Goal: Information Seeking & Learning: Learn about a topic

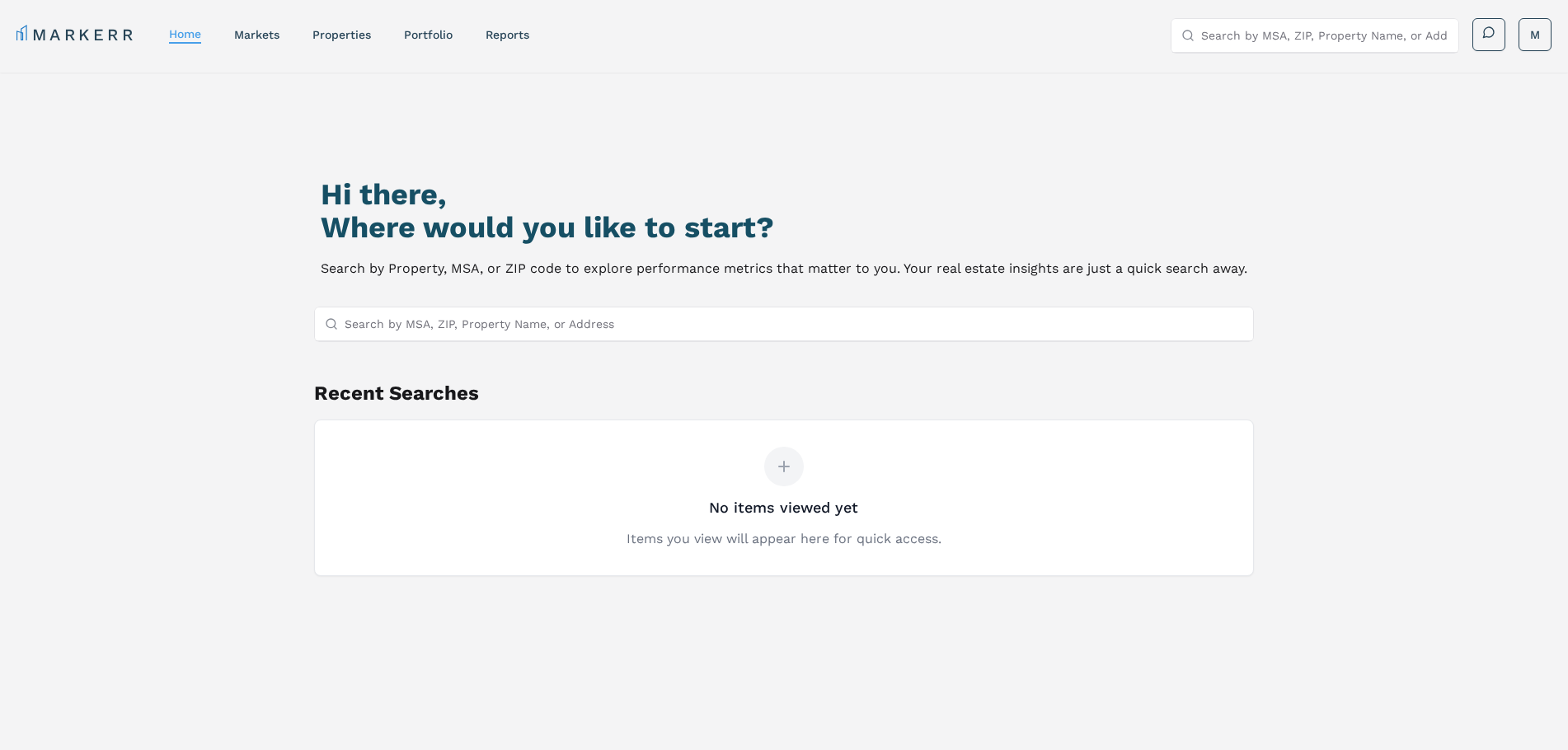
click at [255, 42] on nav "MARKERR home markets properties Portfolio reports" at bounding box center [273, 35] width 513 height 23
click at [255, 33] on link "markets" at bounding box center [257, 35] width 45 height 13
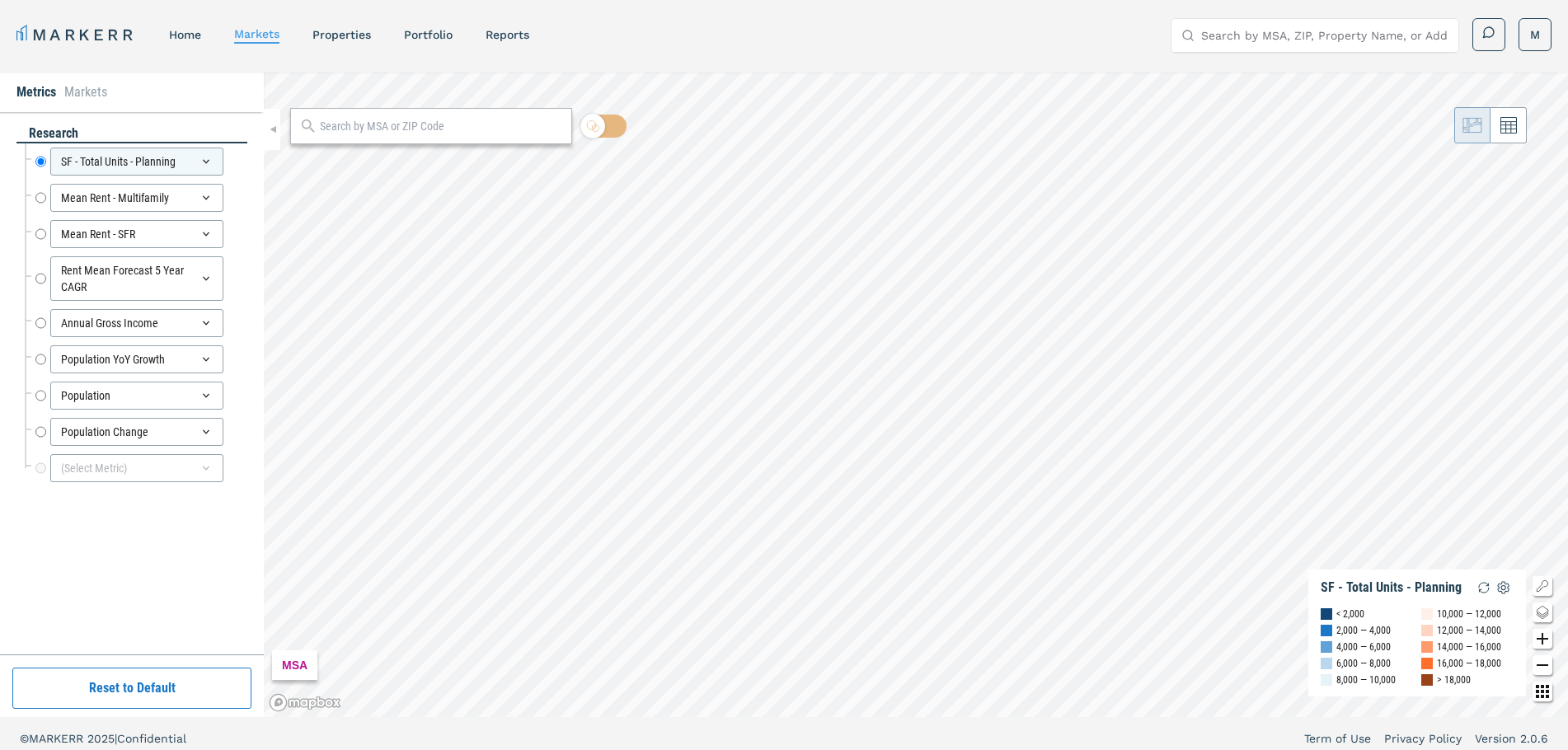
click at [356, 137] on div at bounding box center [431, 127] width 282 height 37
click at [360, 127] on input "text" at bounding box center [442, 126] width 243 height 18
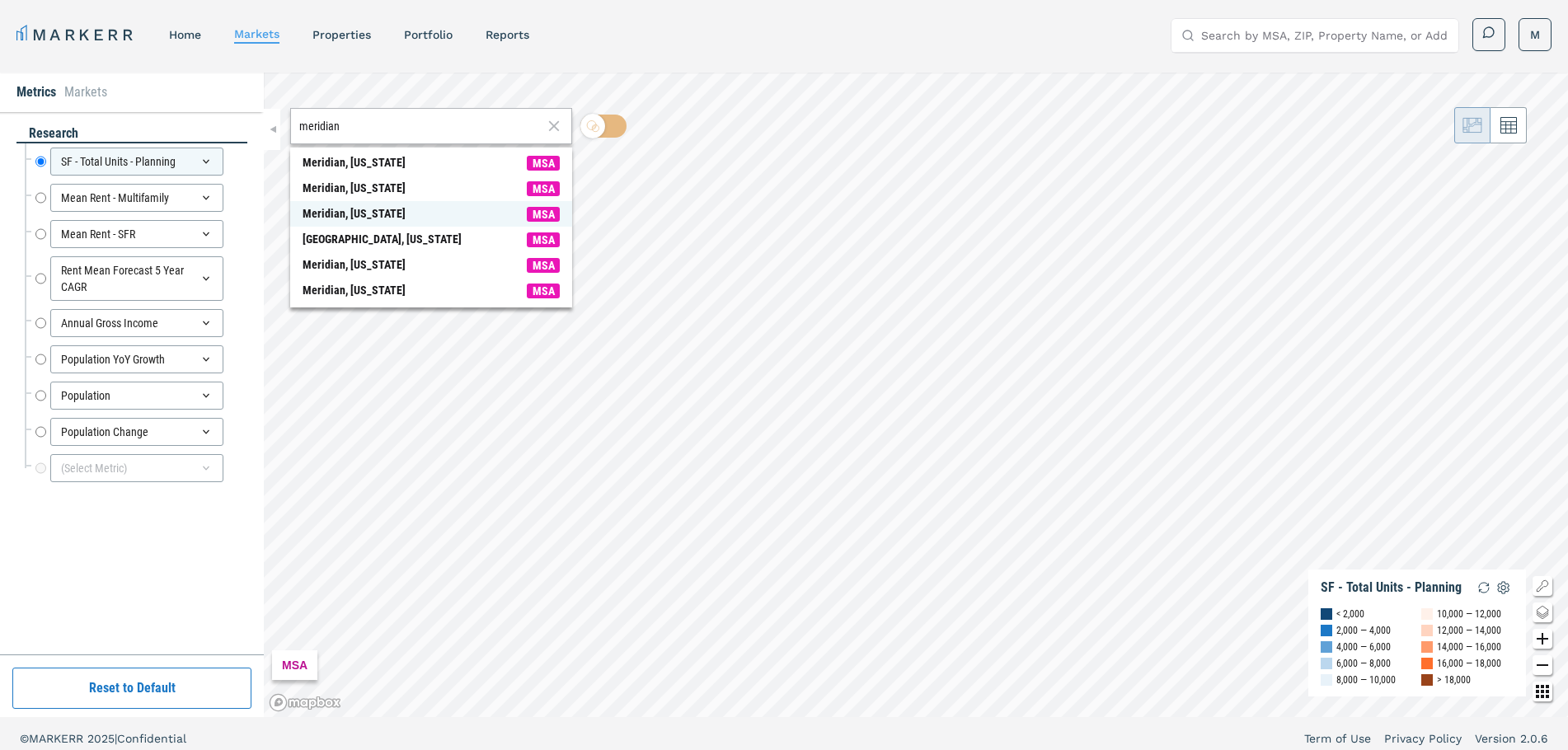
type input "meridian"
click at [363, 208] on div "Meridian, [US_STATE]" at bounding box center [354, 213] width 103 height 18
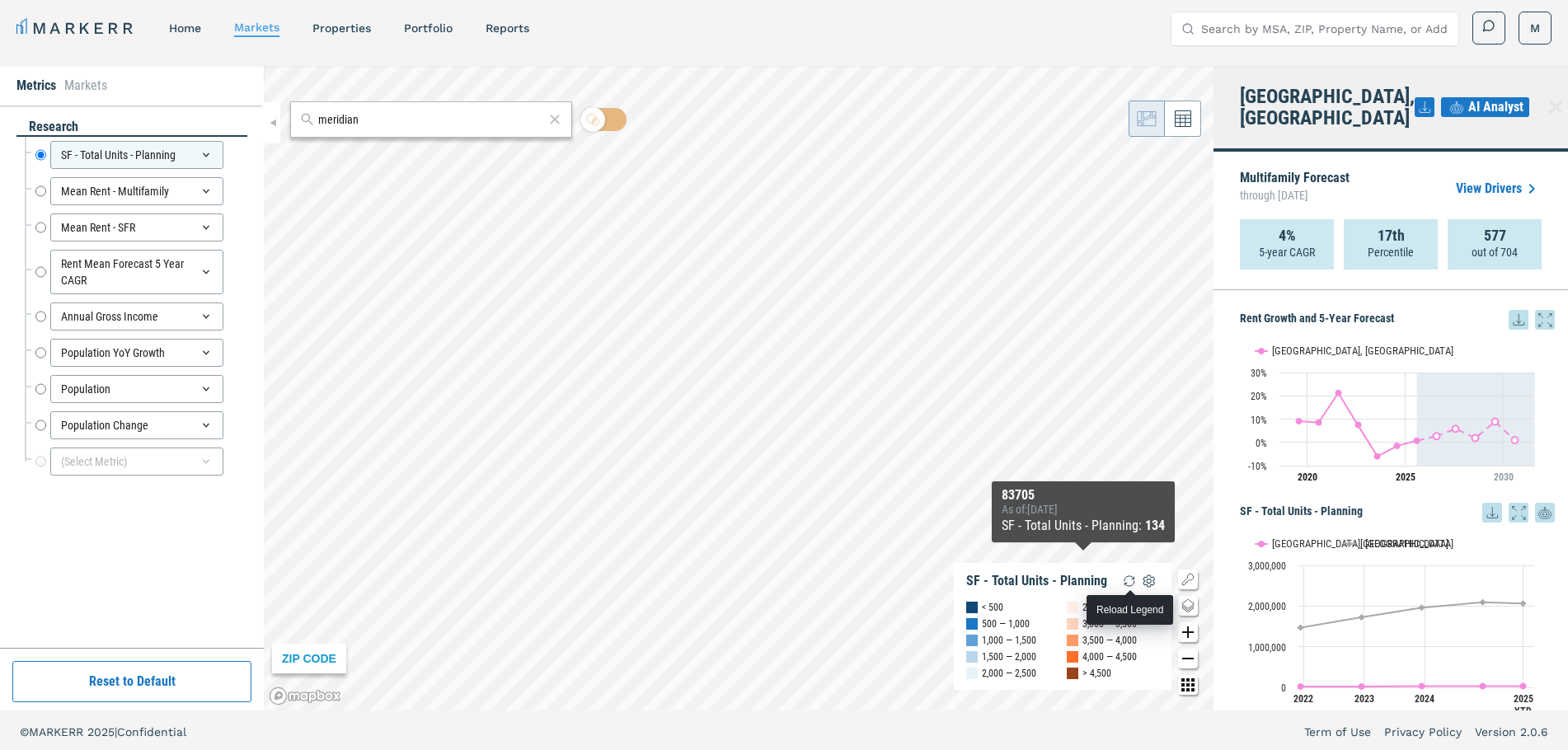
scroll to position [8, 0]
click at [1178, 600] on div at bounding box center [1188, 605] width 27 height 27
click at [1192, 611] on icon "Change style map button" at bounding box center [1188, 605] width 20 height 20
click at [1187, 603] on icon "Change style map button" at bounding box center [1188, 605] width 20 height 20
click at [1123, 587] on img at bounding box center [1125, 588] width 32 height 32
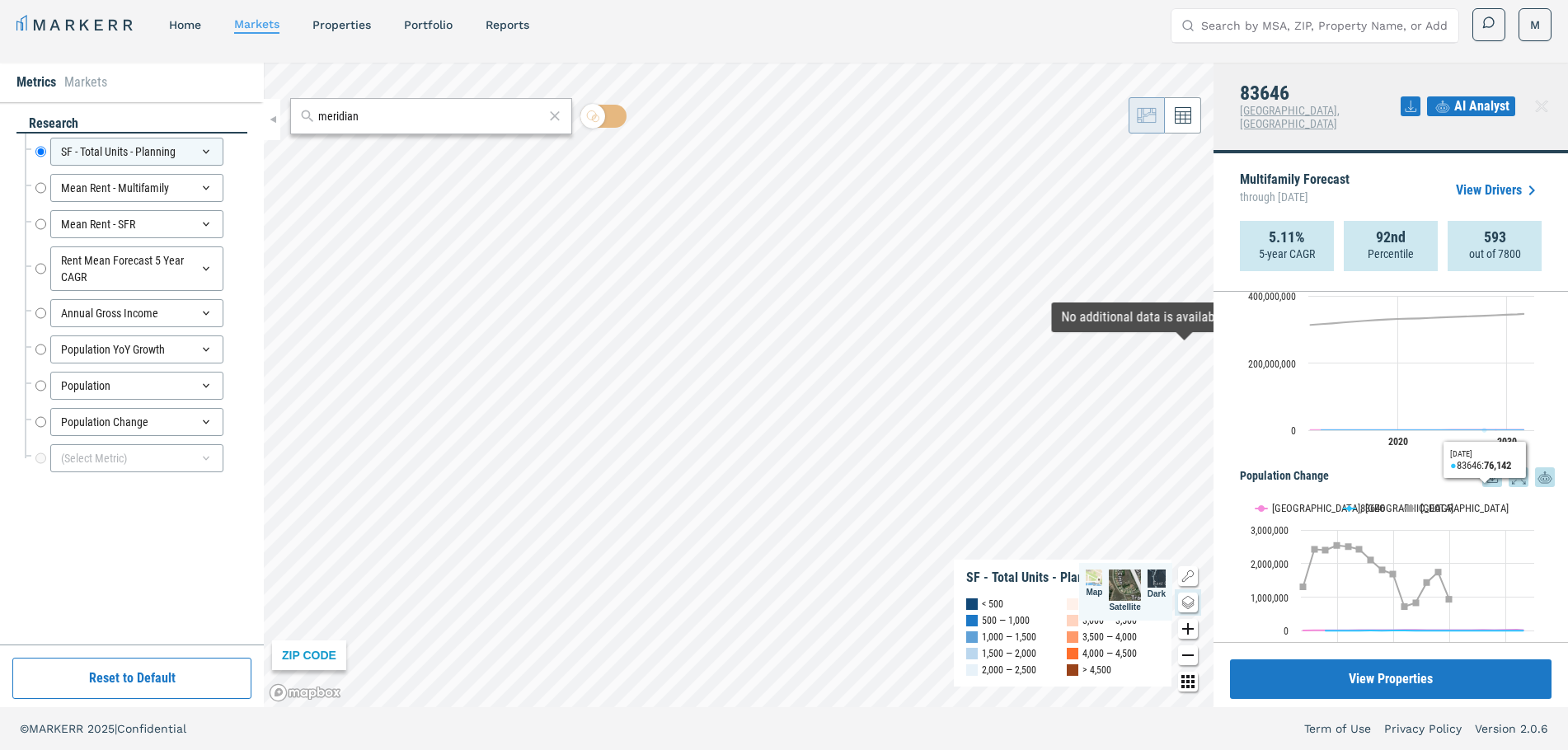
scroll to position [1734, 0]
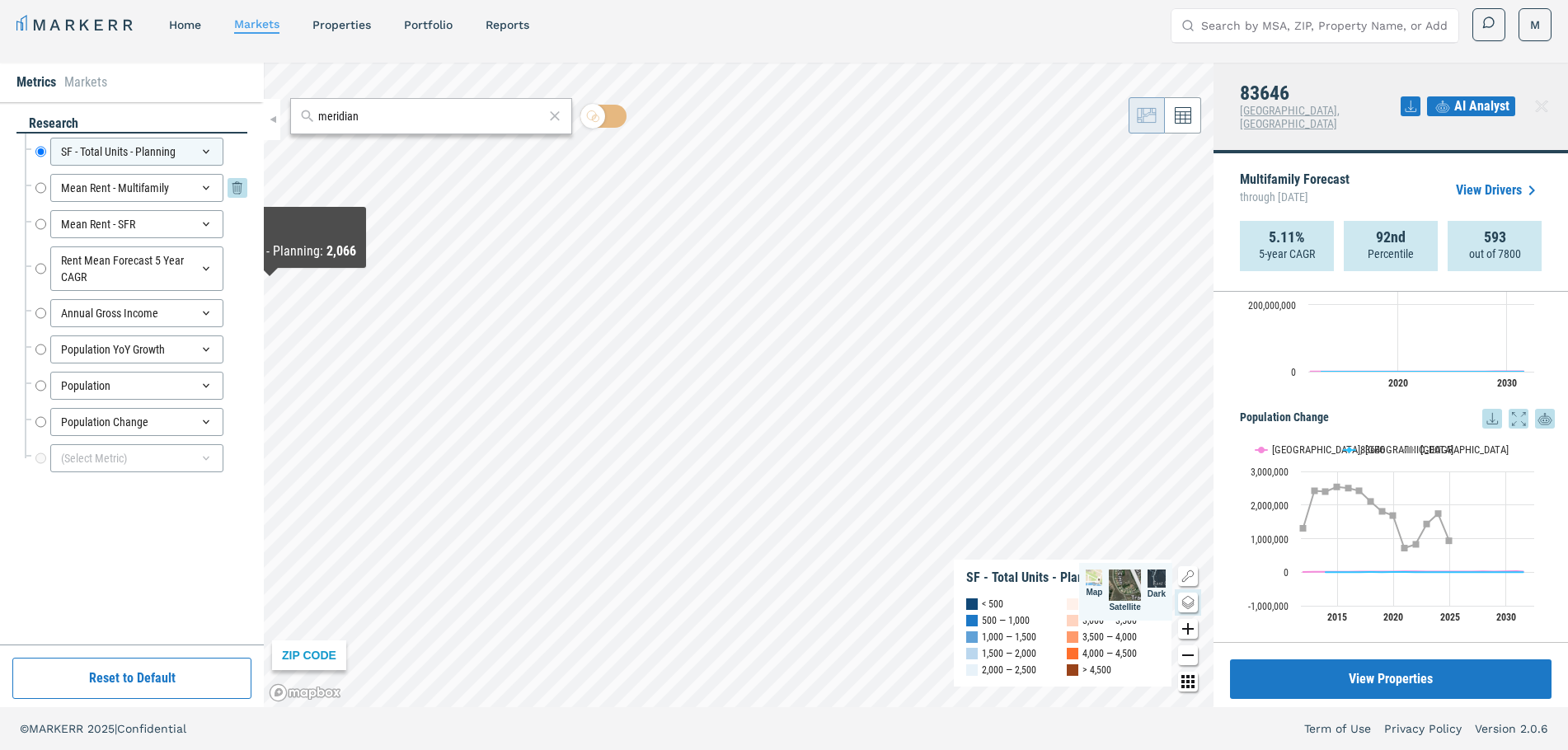
click at [209, 186] on icon at bounding box center [206, 188] width 13 height 13
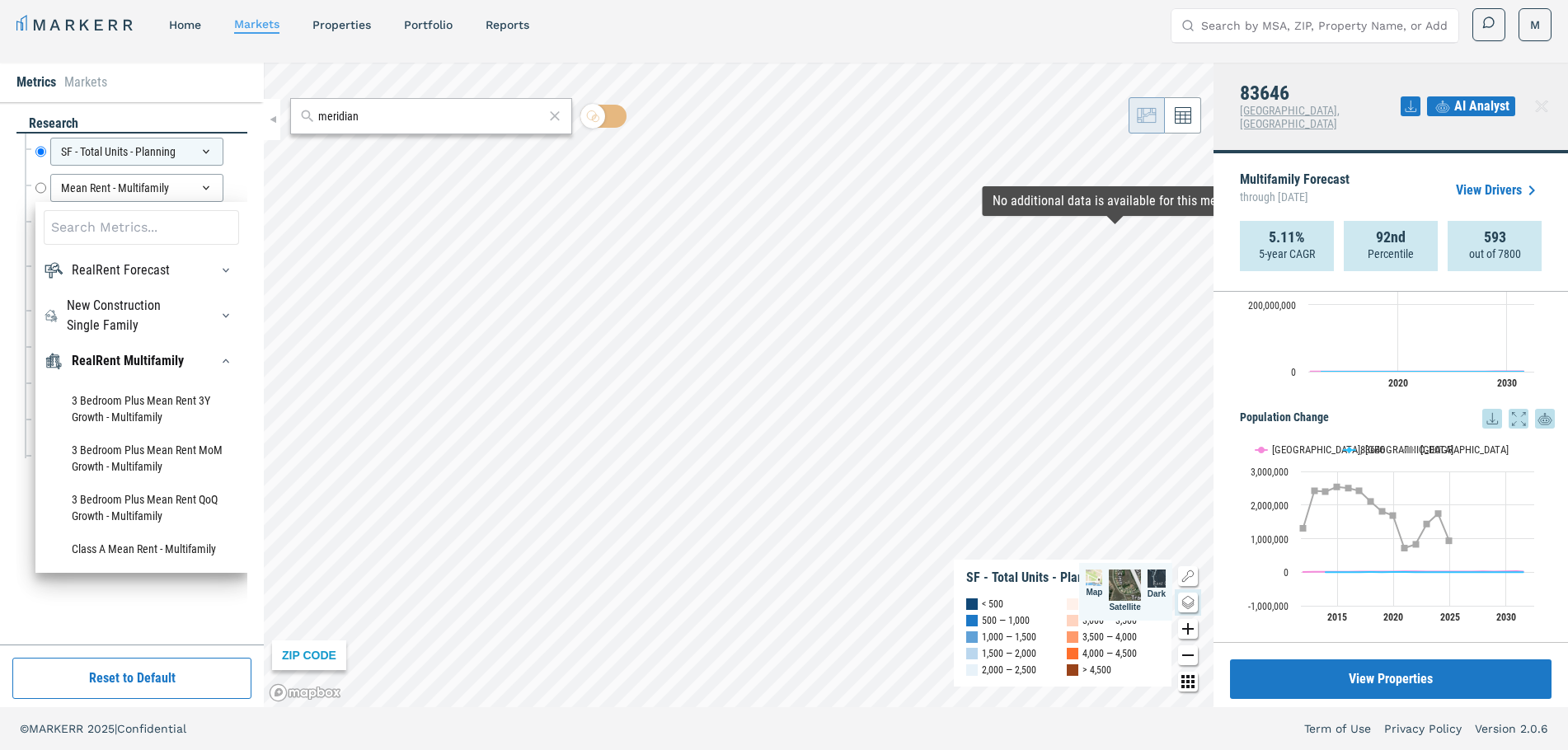
click at [1480, 102] on span "AI Analyst" at bounding box center [1482, 107] width 55 height 20
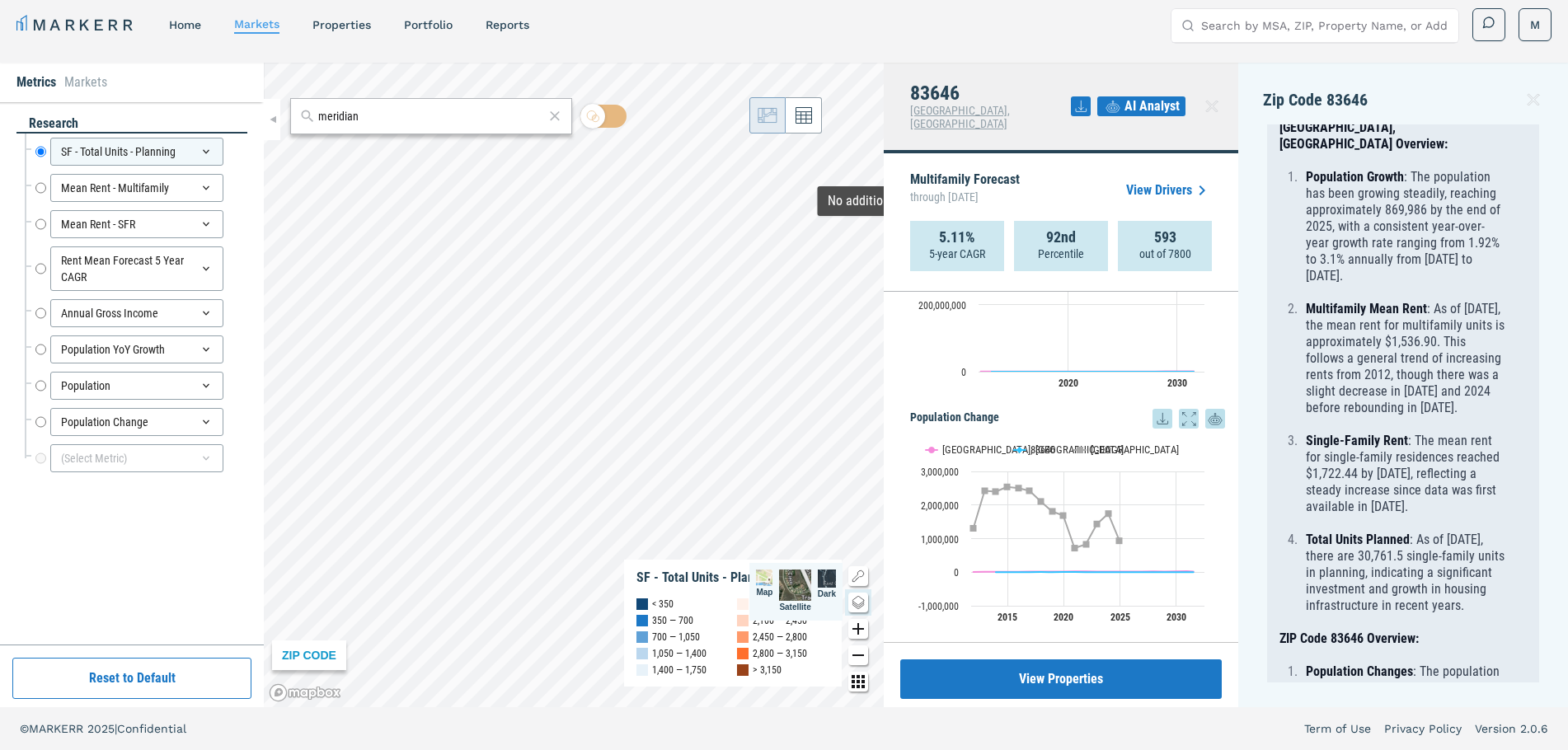
scroll to position [135, 0]
drag, startPoint x: 1089, startPoint y: 156, endPoint x: 1108, endPoint y: 130, distance: 32.2
click at [1089, 160] on div "Multifamily Forecast through [DATE] View Drivers" at bounding box center [1061, 190] width 302 height 61
click at [1220, 99] on icon at bounding box center [1212, 107] width 20 height 20
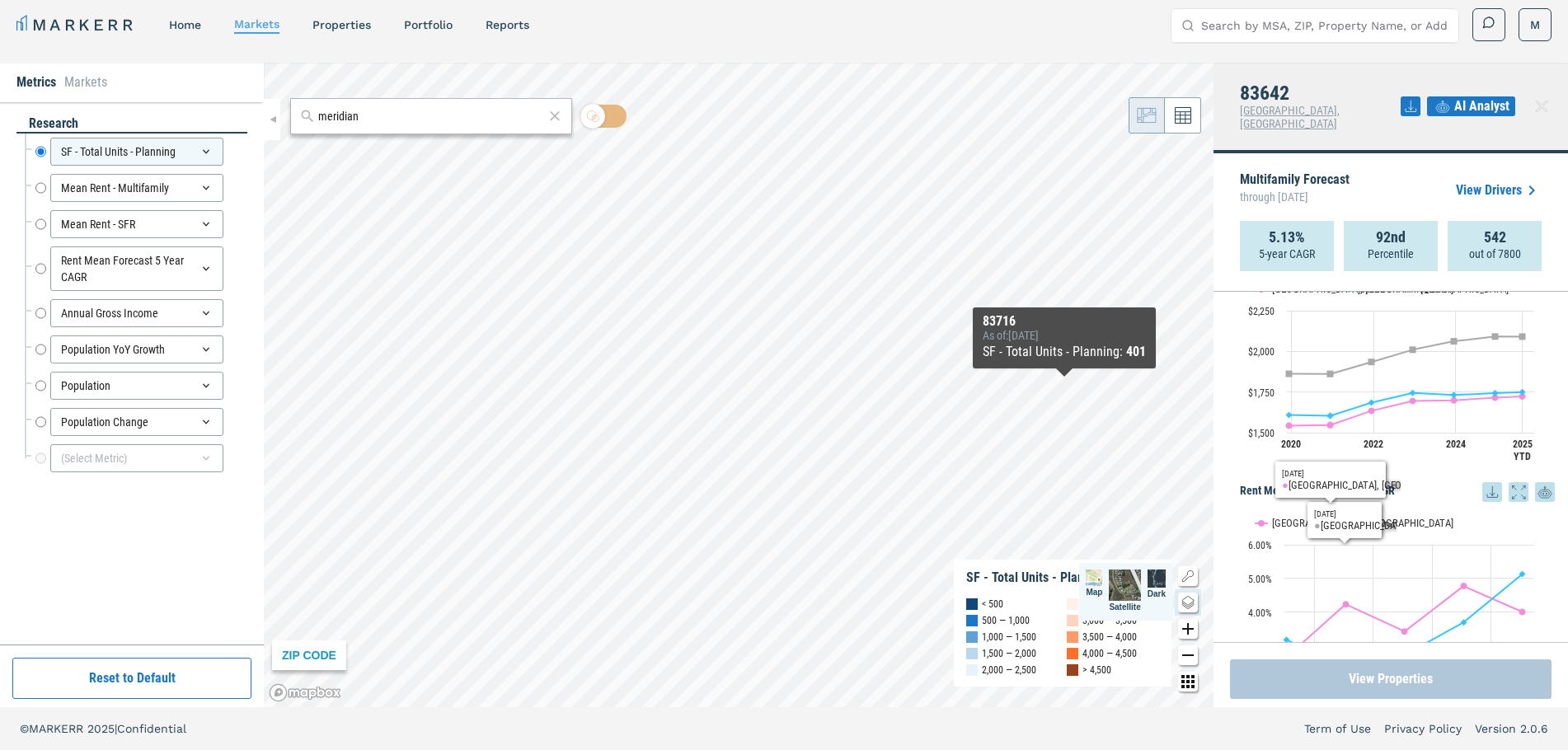
scroll to position [733, 0]
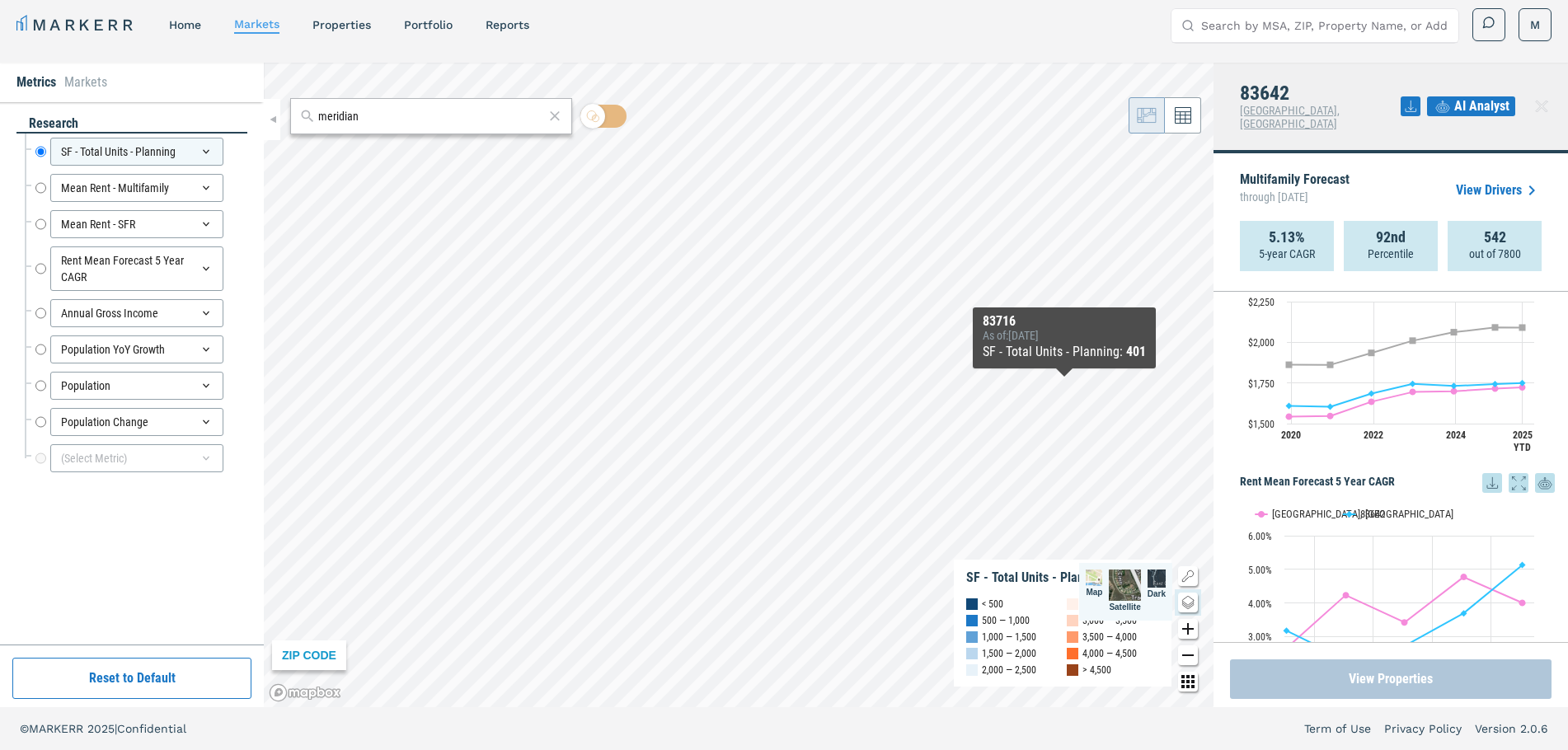
click at [1300, 692] on button "View Properties" at bounding box center [1391, 678] width 322 height 39
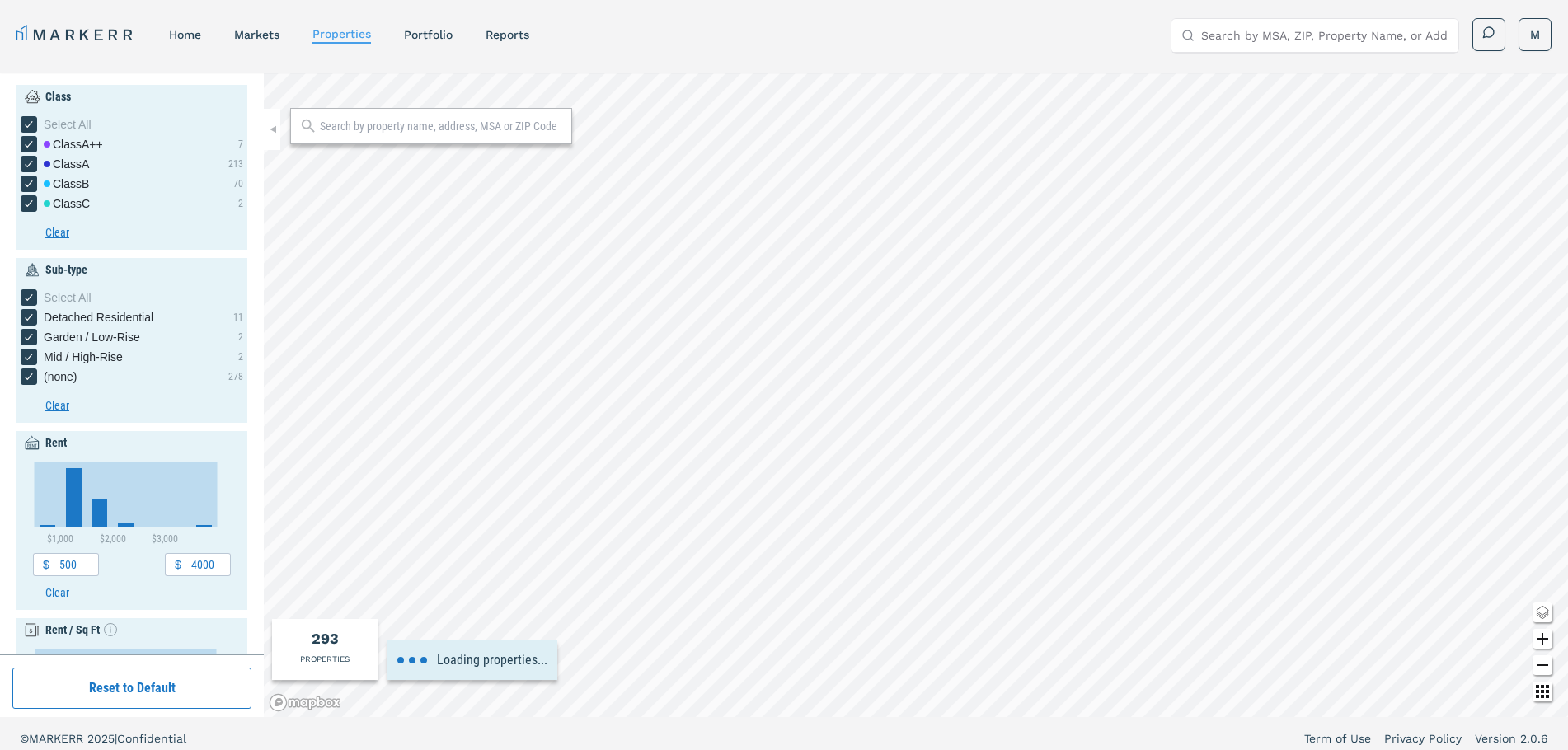
type input "1920"
click at [1545, 614] on icon "Change style map button" at bounding box center [1543, 612] width 20 height 20
click at [1487, 622] on img at bounding box center [1479, 622] width 32 height 32
type input "4500"
type input "1200"
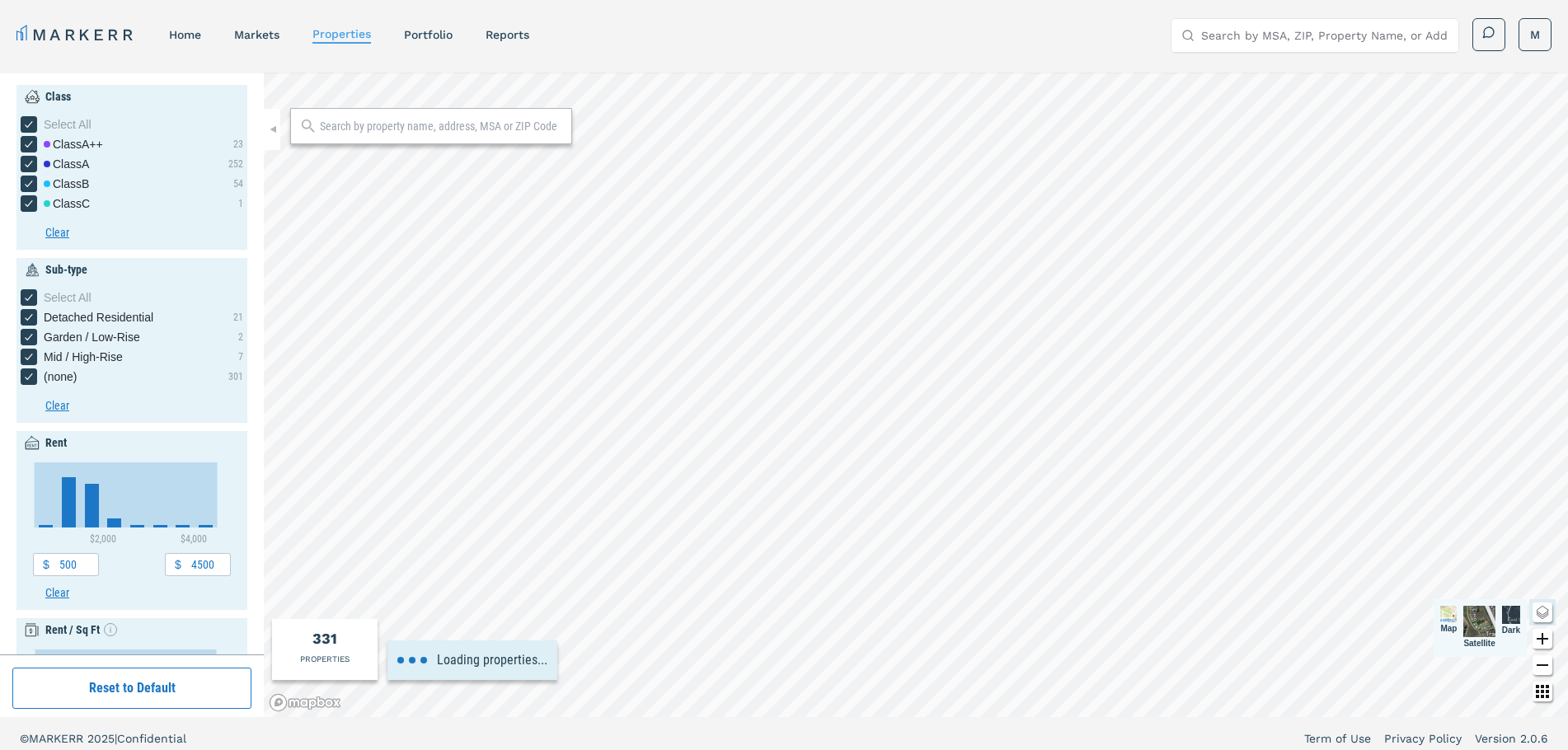
type input "2600"
type input "1"
type input "4"
type input "1965"
type input "1980"
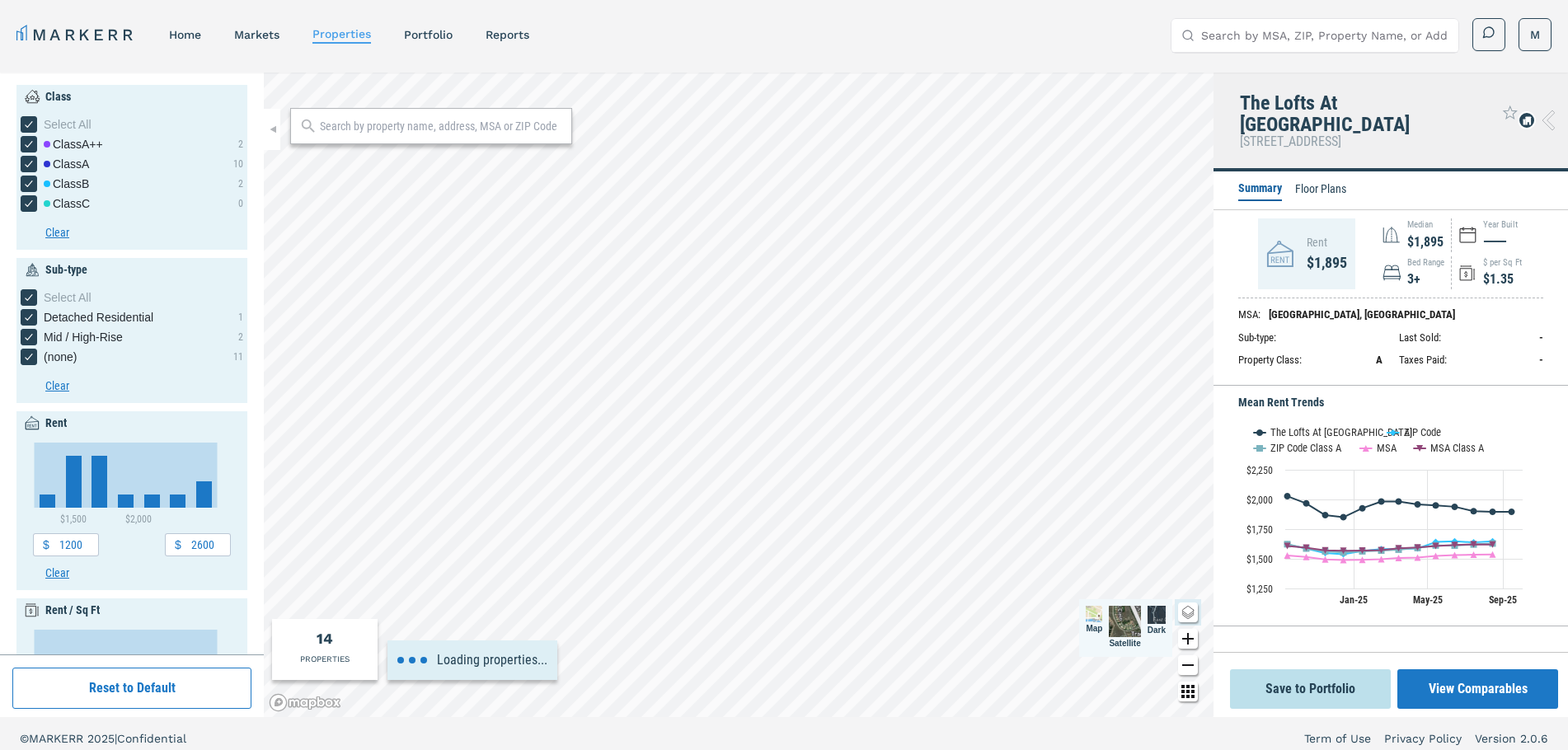
type input "1500"
type input "3000"
type input "2.5"
type input "1972"
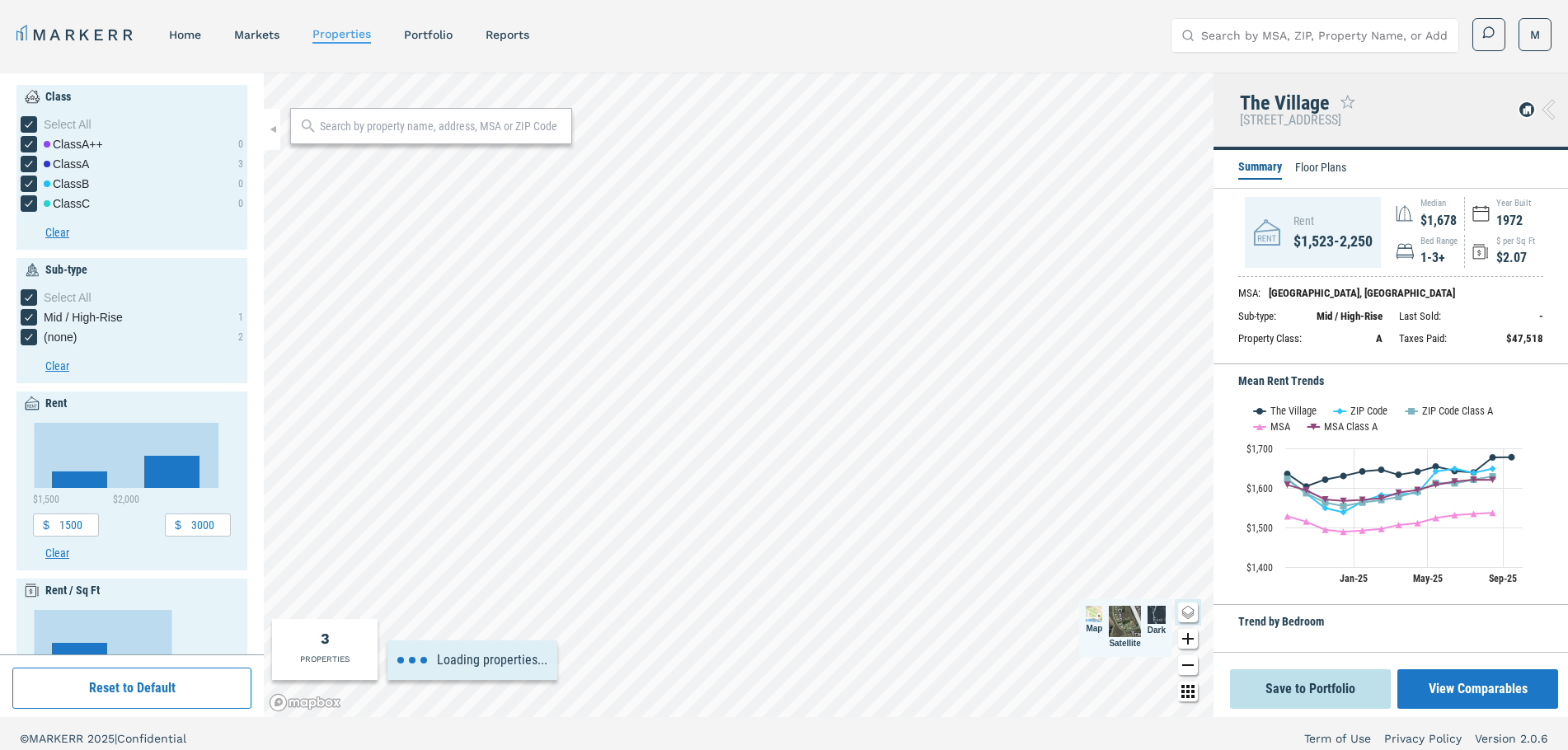
type input "1600"
type input "2600"
type input "1.2"
type input "2.2"
type input "1968"
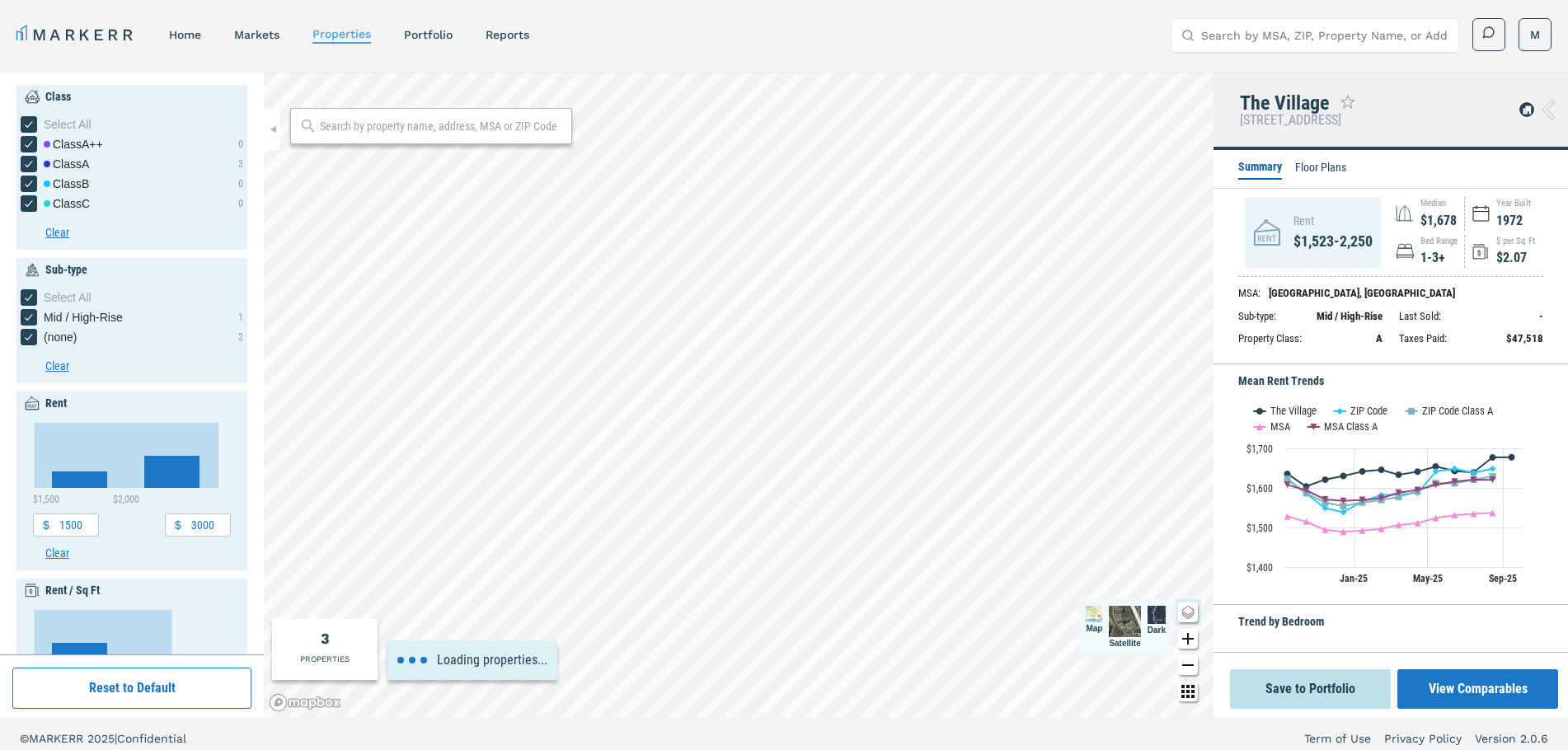
type input "1974"
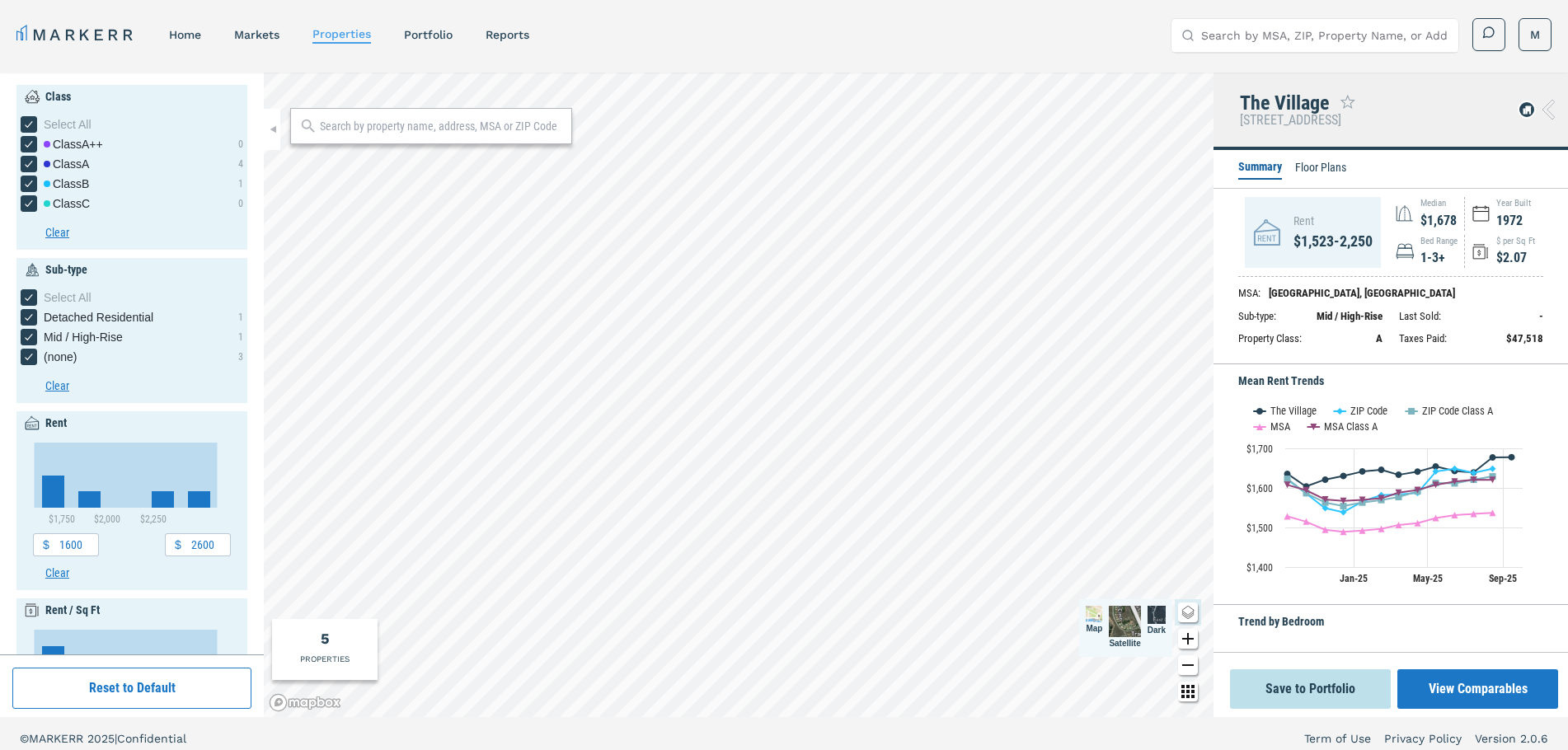
scroll to position [2, 0]
type input "1400"
type input "1"
type input "3"
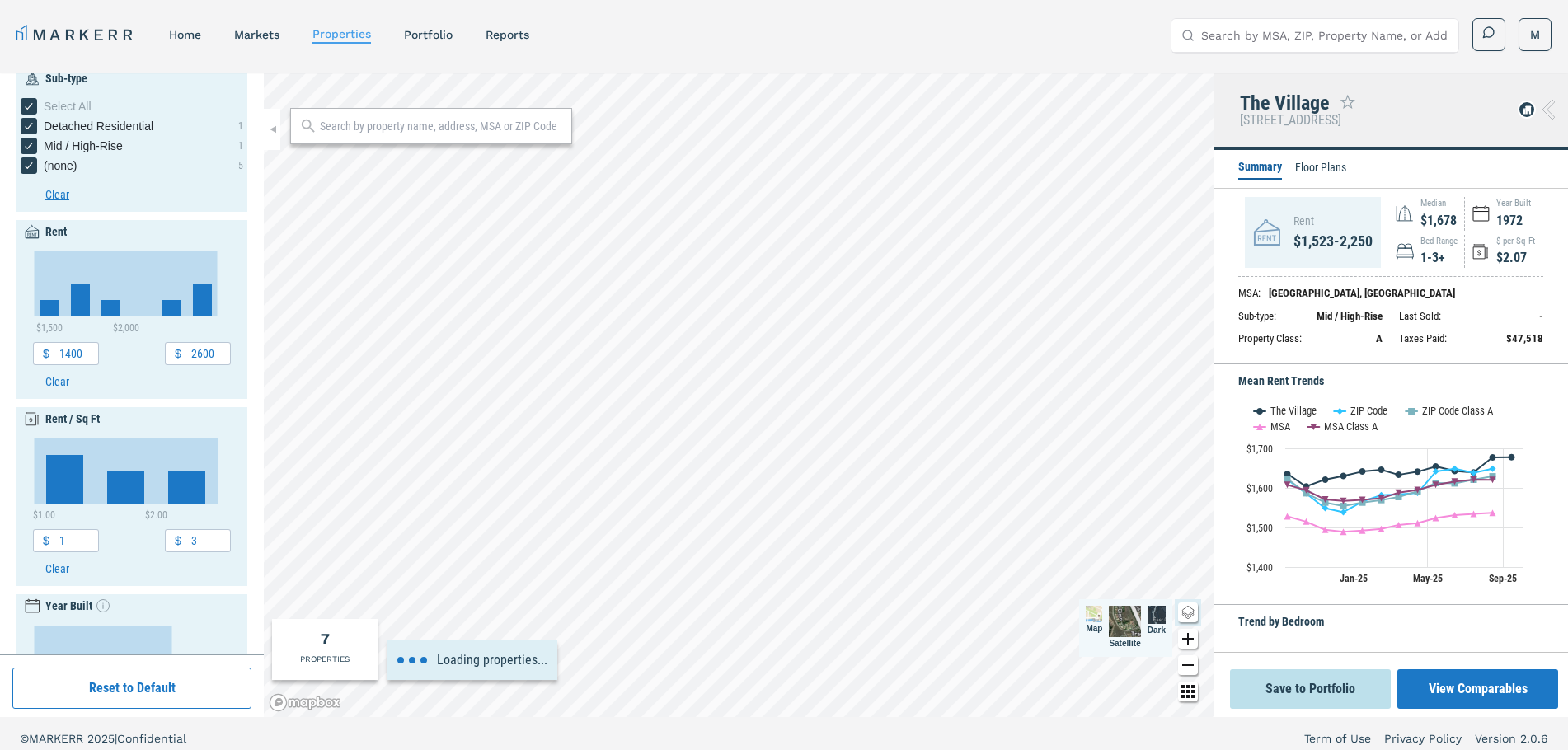
type input "1200"
type input "4"
type input "1965"
type input "1980"
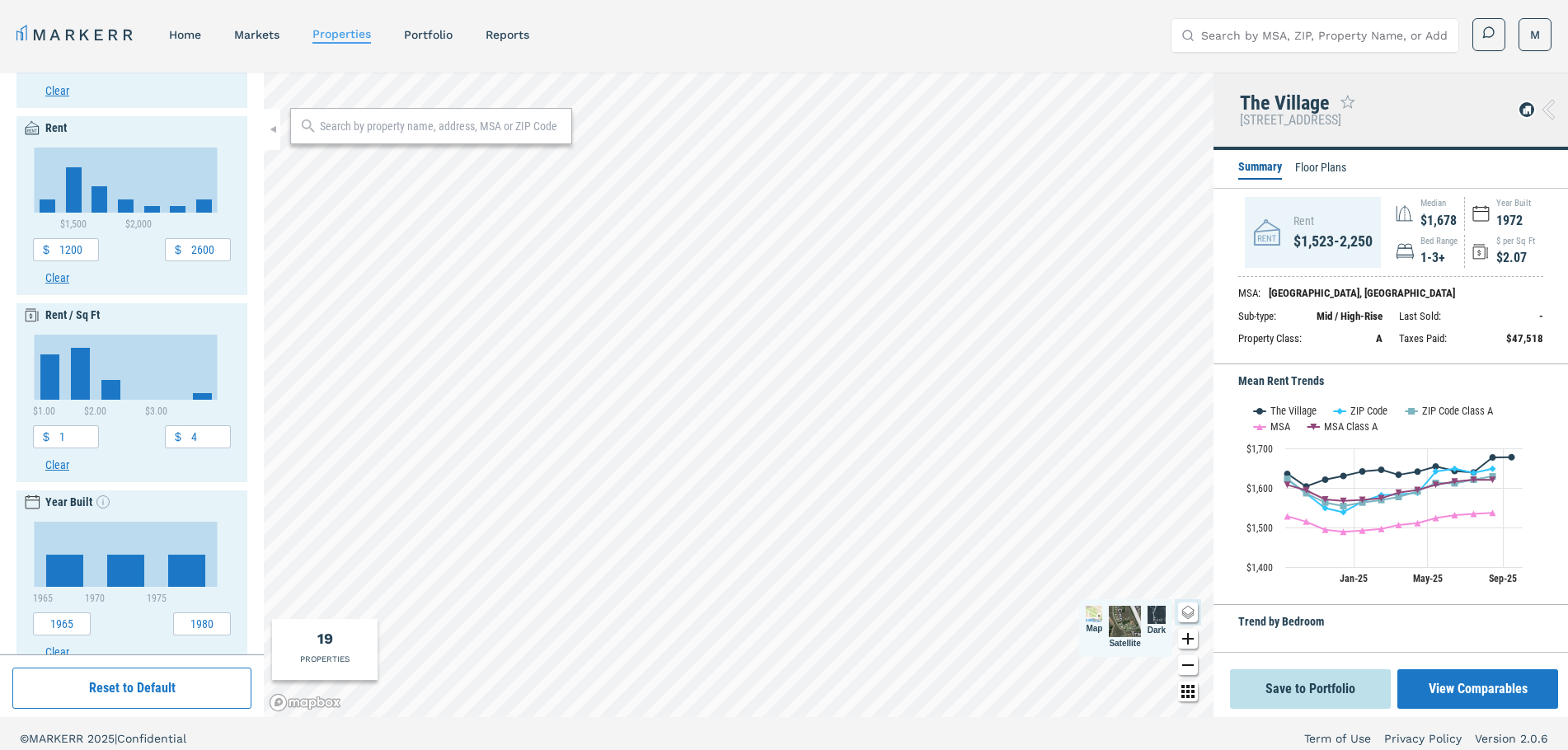
scroll to position [301, 0]
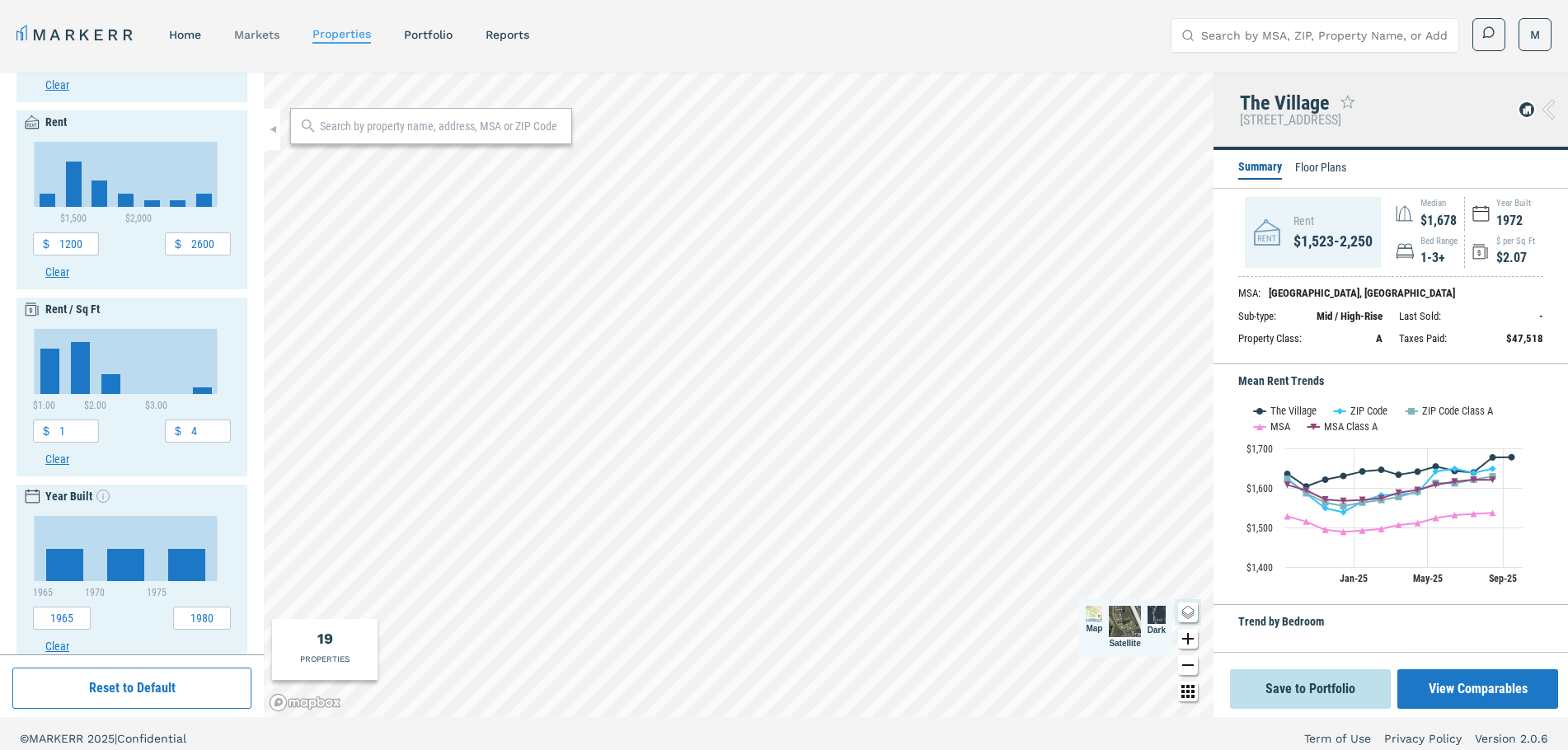
click at [252, 40] on link "markets" at bounding box center [257, 35] width 45 height 13
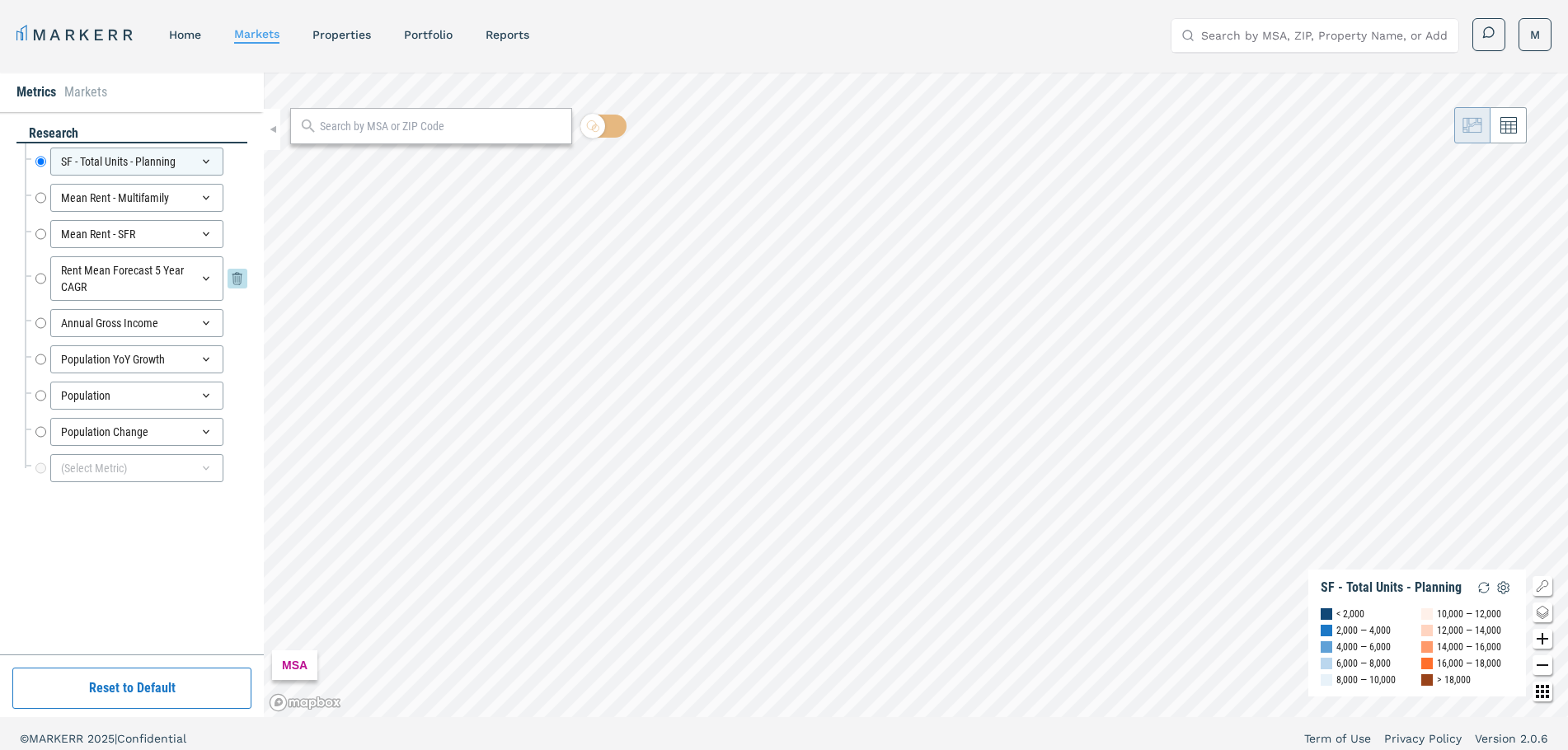
click at [206, 276] on icon at bounding box center [206, 278] width 13 height 13
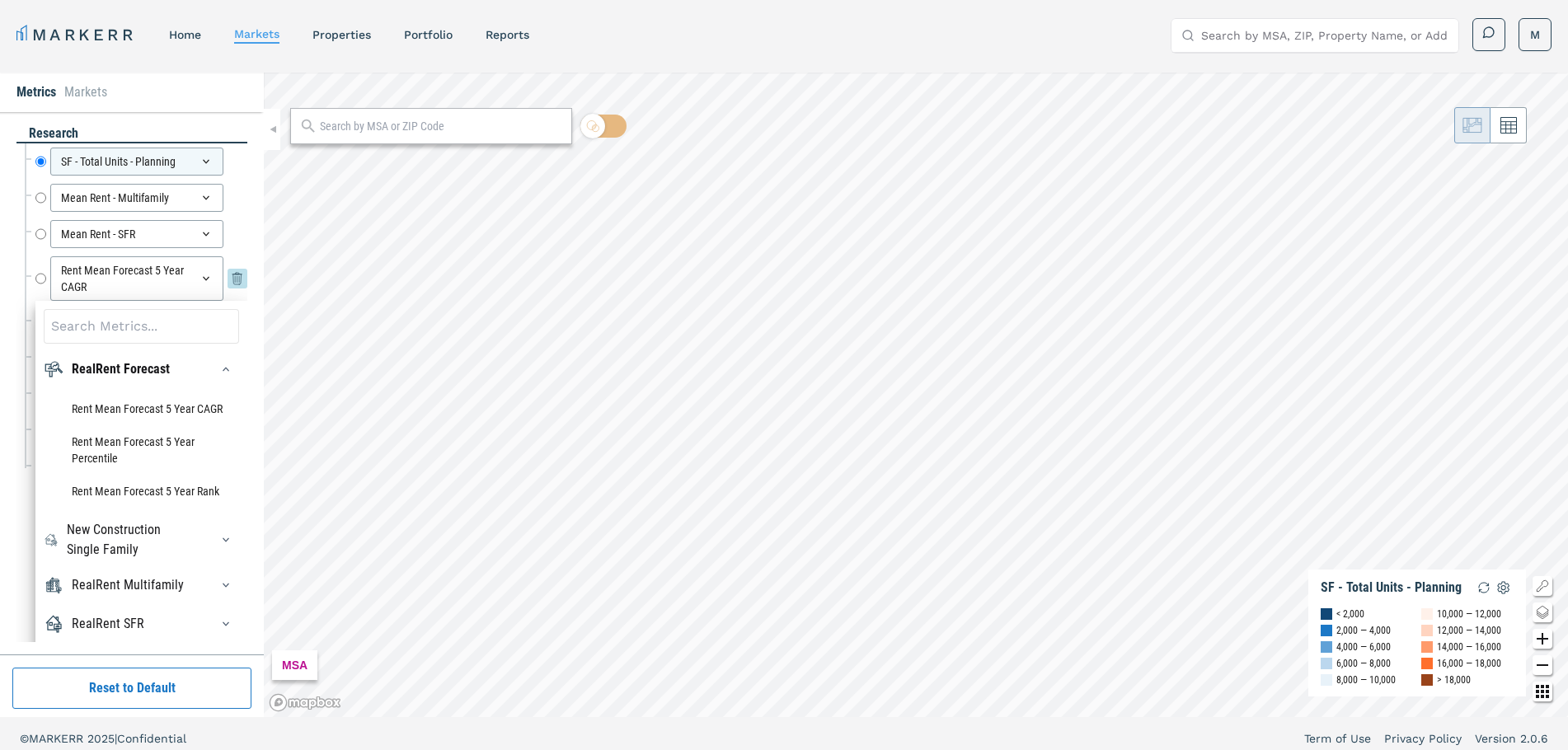
click at [42, 281] on input "Rent Mean Forecast 5 Year CAGR" at bounding box center [41, 278] width 11 height 44
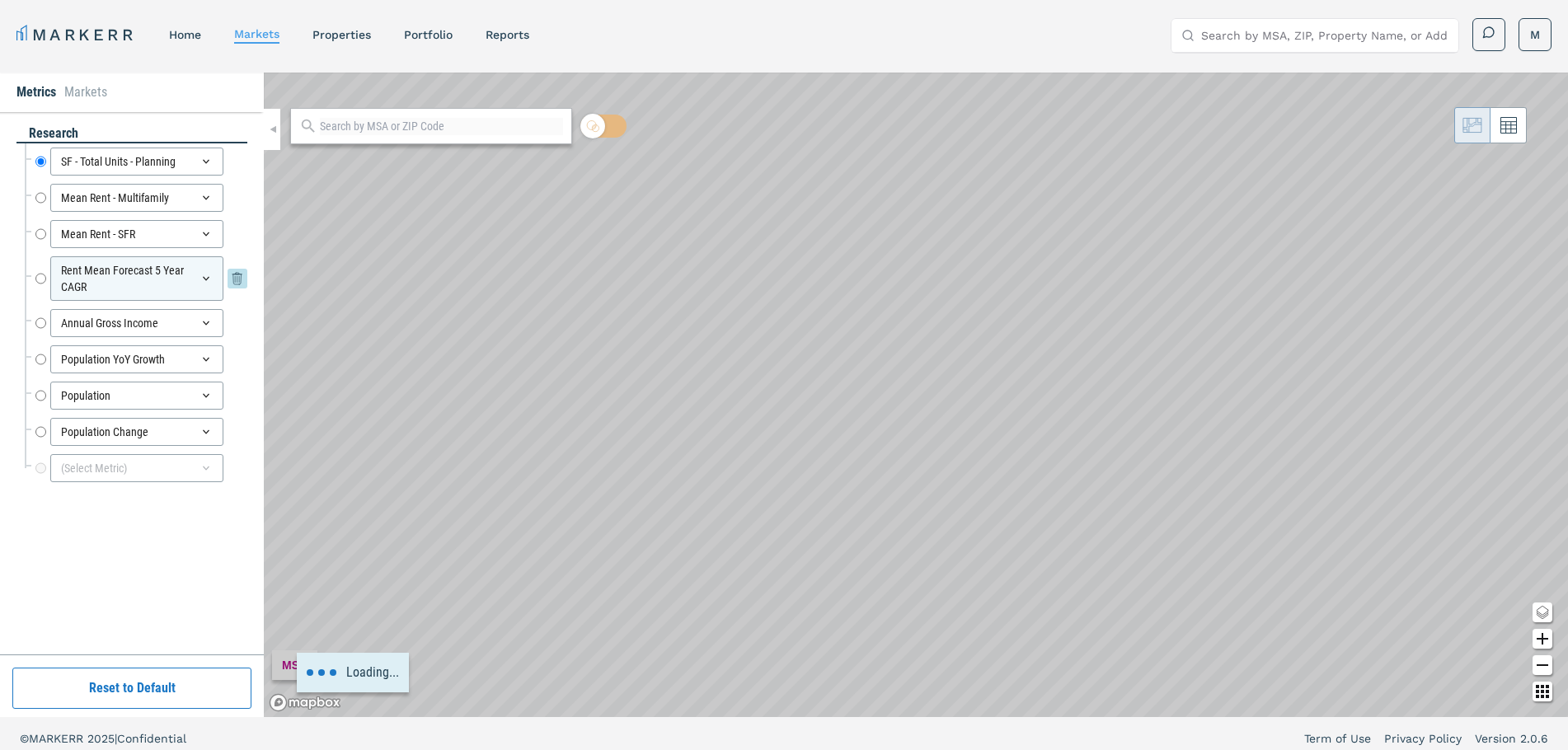
radio input "false"
radio input "true"
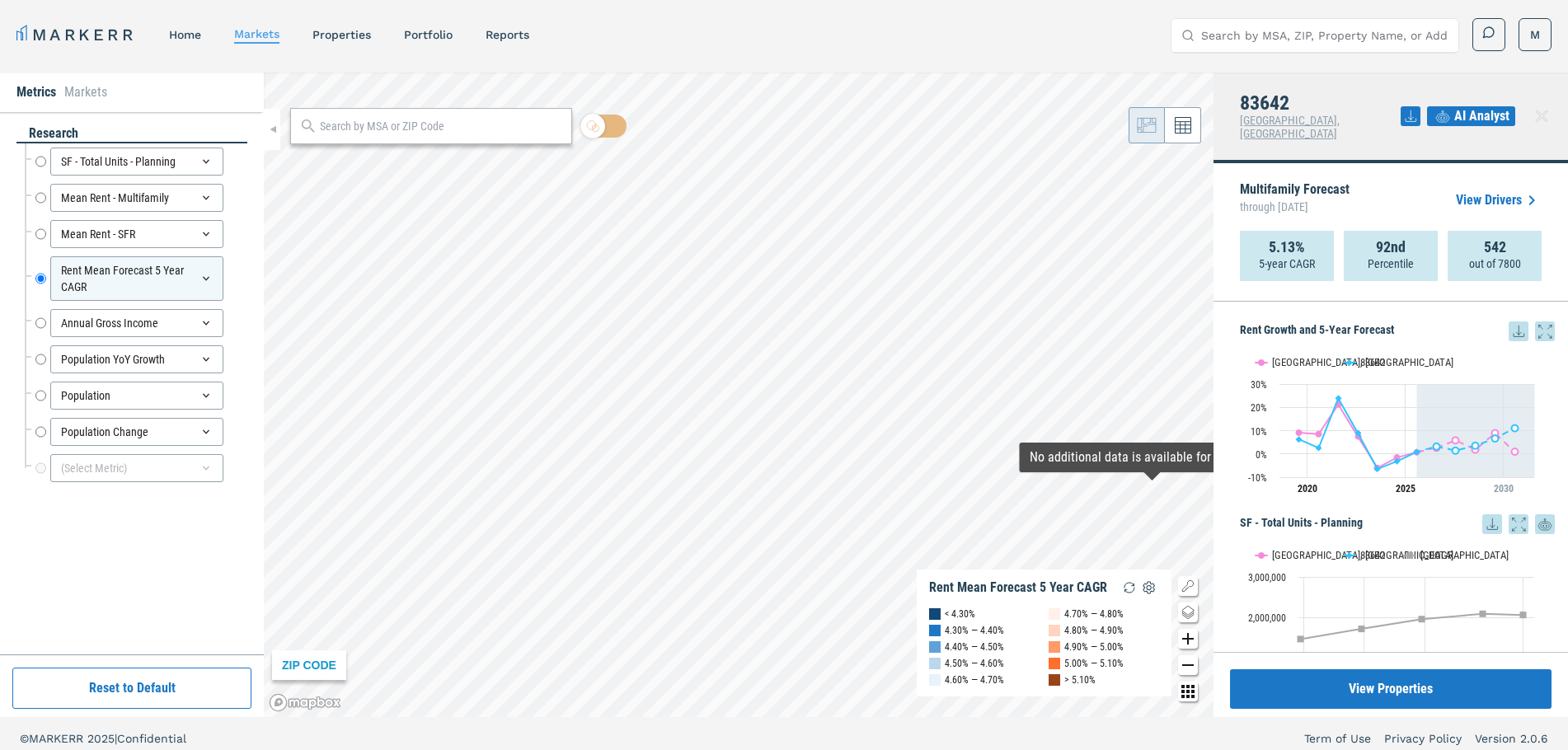
click at [1535, 322] on icon at bounding box center [1545, 332] width 20 height 20
